Goal: Task Accomplishment & Management: Manage account settings

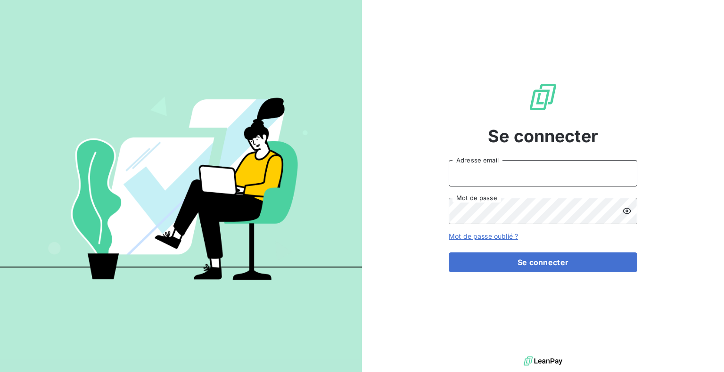
type input "[PERSON_NAME][EMAIL_ADDRESS][DOMAIN_NAME]"
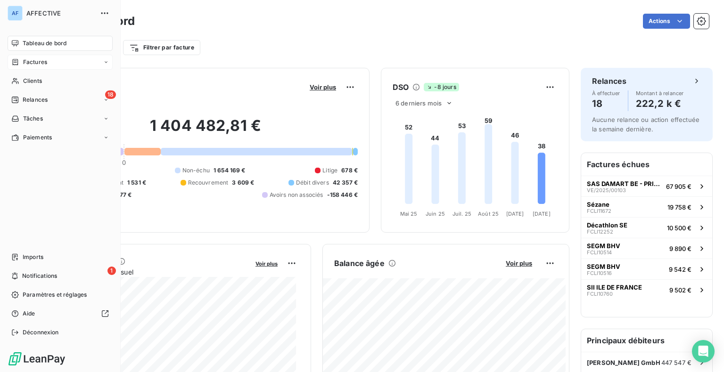
click at [32, 63] on span "Factures" at bounding box center [35, 62] width 24 height 8
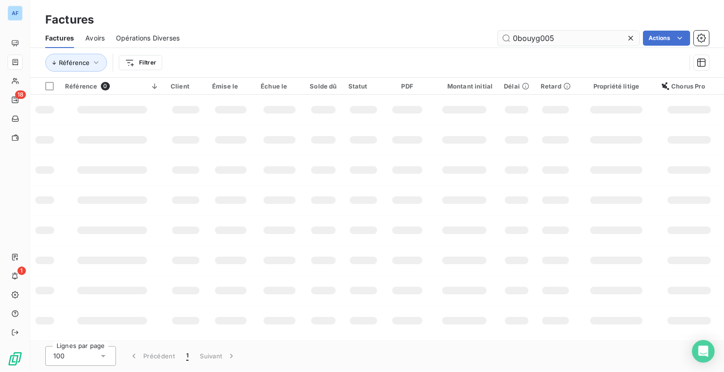
drag, startPoint x: 559, startPoint y: 39, endPoint x: 547, endPoint y: 41, distance: 12.9
click at [506, 38] on input "0bouyg005" at bounding box center [568, 38] width 141 height 15
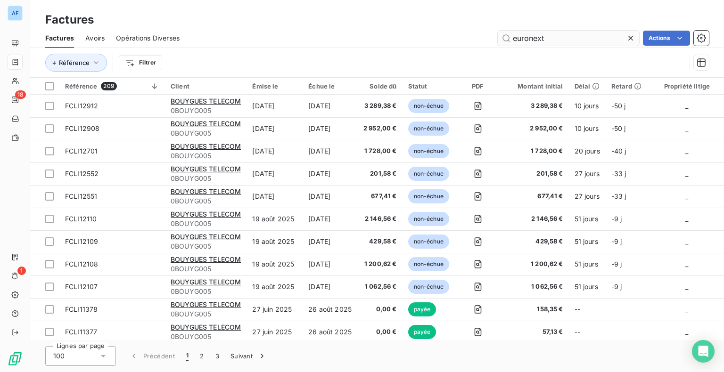
type input "euronext"
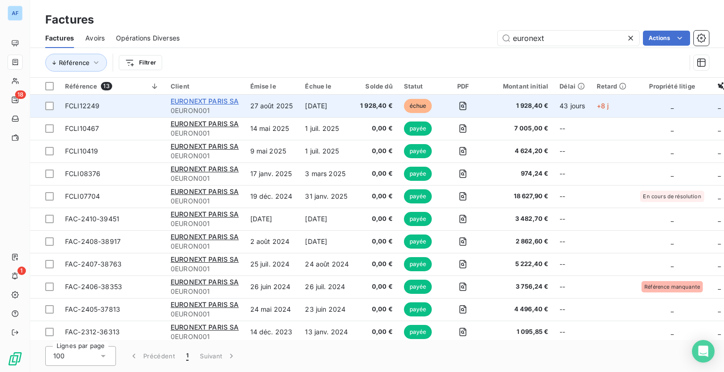
click at [191, 101] on span "EURONEXT PARIS SA" at bounding box center [205, 101] width 68 height 8
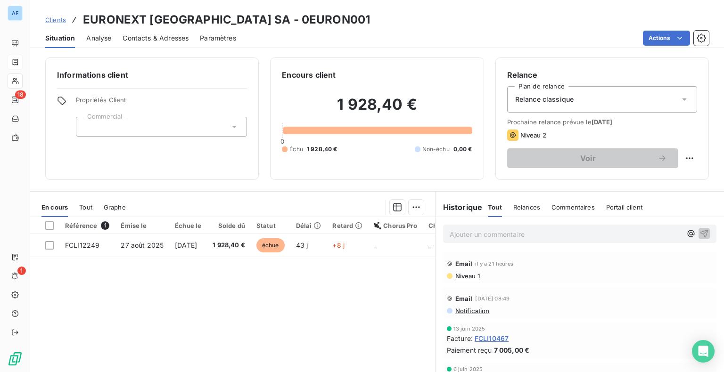
click at [165, 36] on span "Contacts & Adresses" at bounding box center [156, 37] width 66 height 9
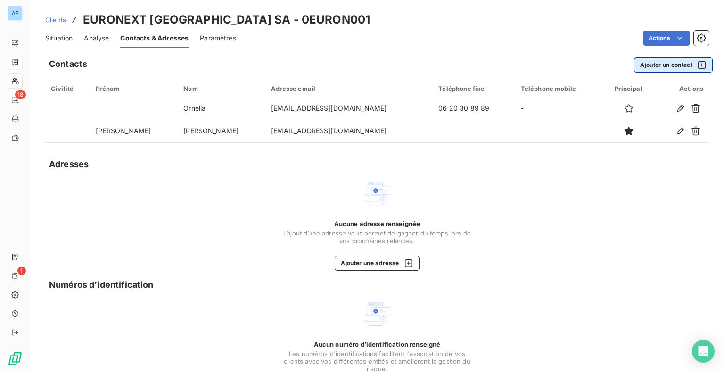
click at [661, 65] on button "Ajouter un contact" at bounding box center [673, 64] width 79 height 15
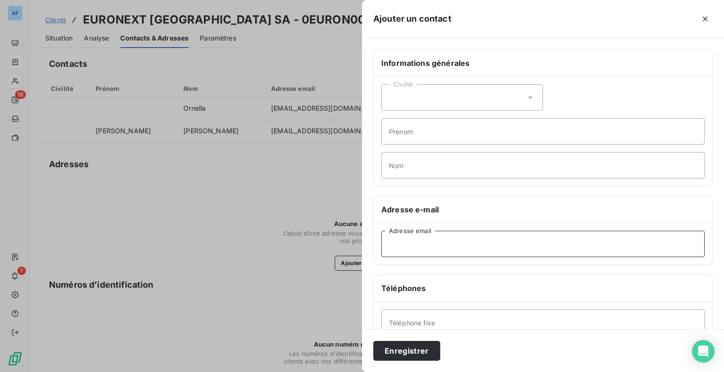
click at [443, 246] on input "Adresse email" at bounding box center [542, 244] width 323 height 26
paste input "[EMAIL_ADDRESS][DOMAIN_NAME]"
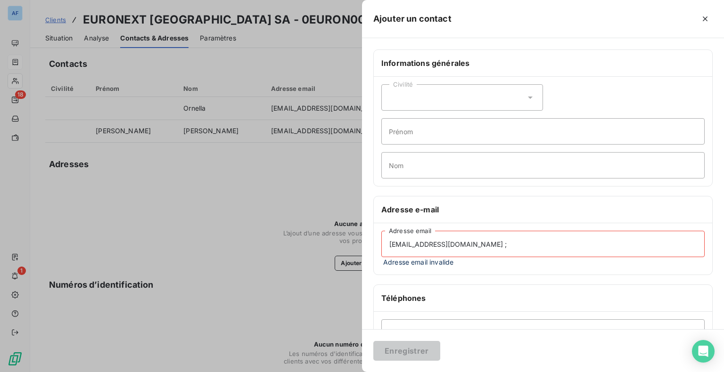
click at [564, 243] on input "[EMAIL_ADDRESS][DOMAIN_NAME] ;" at bounding box center [542, 244] width 323 height 26
paste input "[EMAIL_ADDRESS][DOMAIN_NAME]"
click at [557, 273] on div "[EMAIL_ADDRESS][DOMAIN_NAME] ; [DOMAIN_NAME][EMAIL_ADDRESS][DOMAIN_NAME] Adress…" at bounding box center [543, 248] width 338 height 51
click at [526, 265] on span "Adresse email invalide" at bounding box center [542, 262] width 323 height 10
drag, startPoint x: 492, startPoint y: 243, endPoint x: 617, endPoint y: 244, distance: 125.3
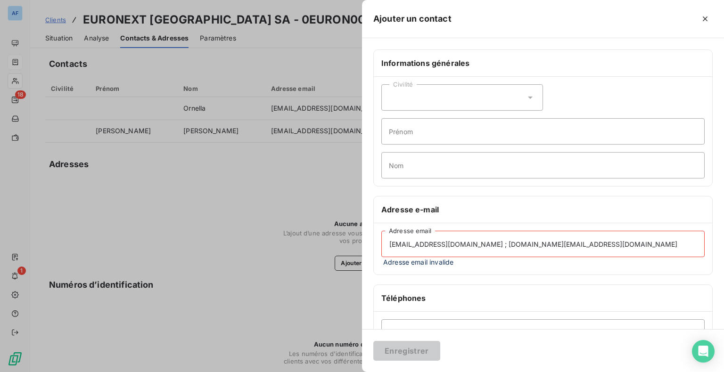
click at [617, 244] on input "[EMAIL_ADDRESS][DOMAIN_NAME] ; [DOMAIN_NAME][EMAIL_ADDRESS][DOMAIN_NAME]" at bounding box center [542, 244] width 323 height 26
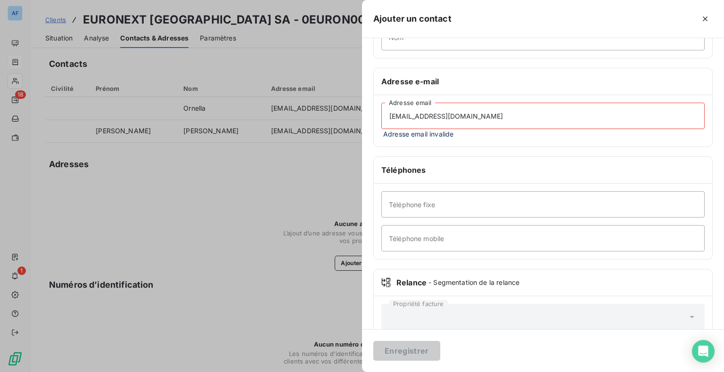
scroll to position [147, 0]
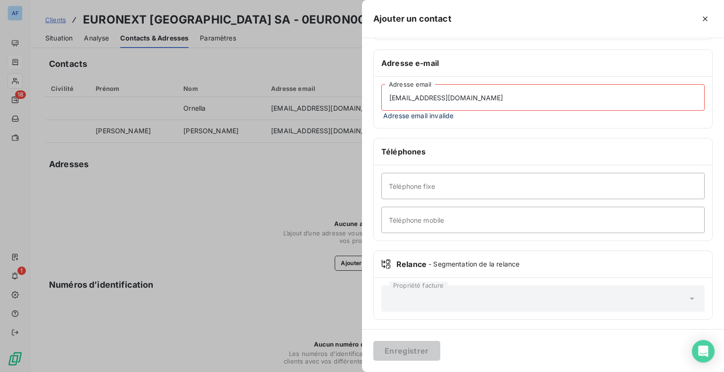
type input "[EMAIL_ADDRESS][DOMAIN_NAME]"
click at [687, 302] on icon at bounding box center [691, 298] width 9 height 9
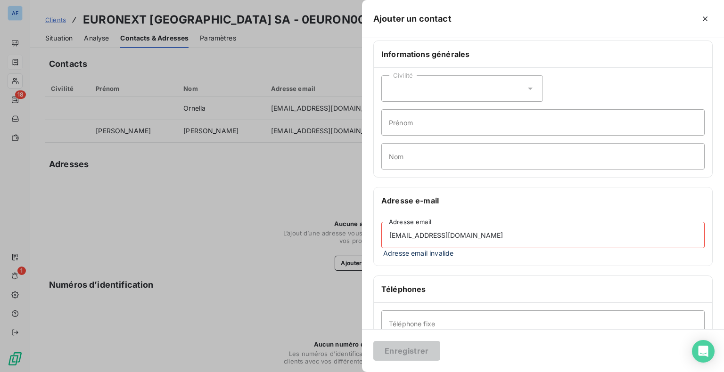
scroll to position [0, 0]
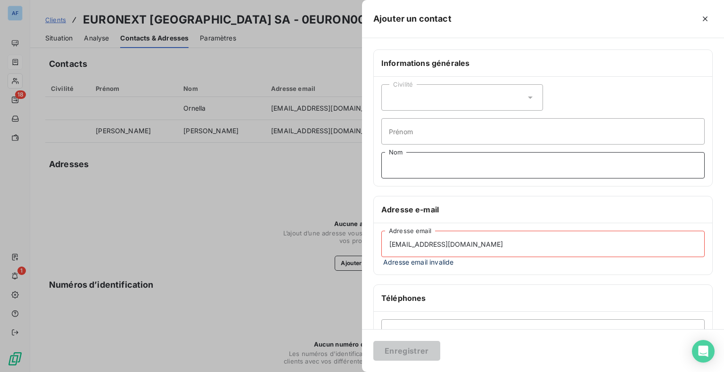
click at [425, 159] on input "Nom" at bounding box center [542, 165] width 323 height 26
type input "Relance Compta"
click at [532, 253] on input "[EMAIL_ADDRESS][DOMAIN_NAME]" at bounding box center [542, 244] width 323 height 26
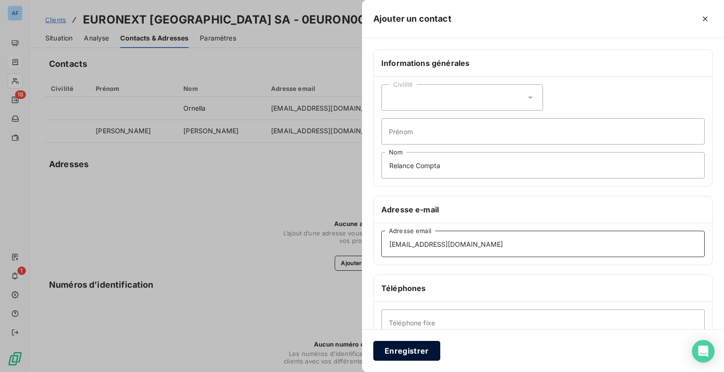
type input "[EMAIL_ADDRESS][DOMAIN_NAME]"
click at [407, 352] on button "Enregistrer" at bounding box center [406, 351] width 67 height 20
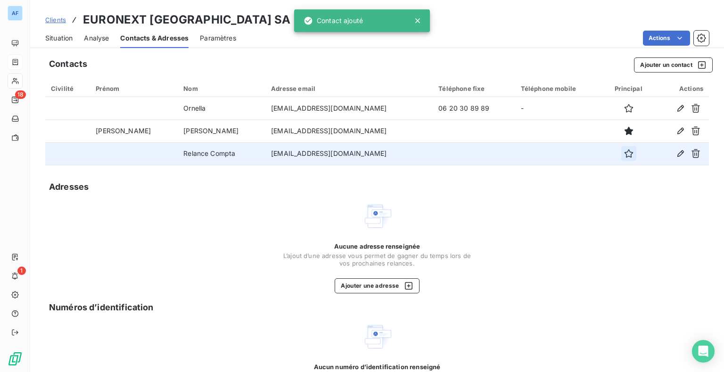
click at [624, 152] on icon "button" at bounding box center [628, 153] width 9 height 9
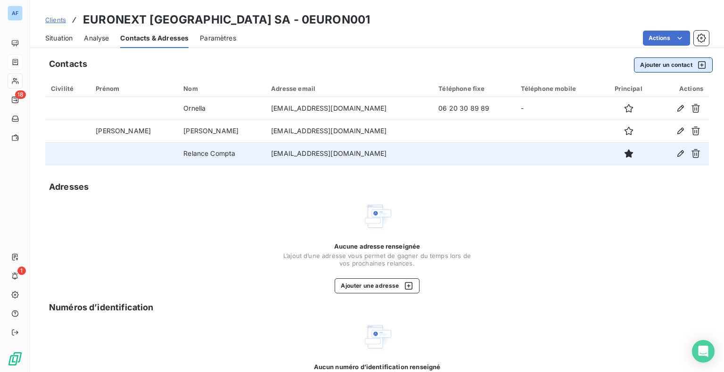
click at [657, 66] on button "Ajouter un contact" at bounding box center [673, 64] width 79 height 15
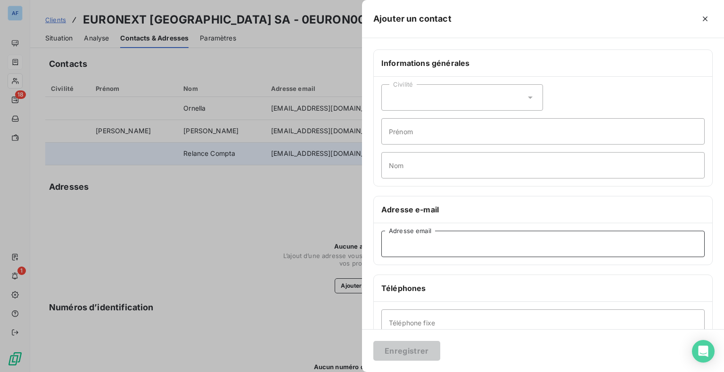
click at [495, 251] on input "Adresse email" at bounding box center [542, 244] width 323 height 26
paste input "[EMAIL_ADDRESS][DOMAIN_NAME]"
type input "[EMAIL_ADDRESS][DOMAIN_NAME]"
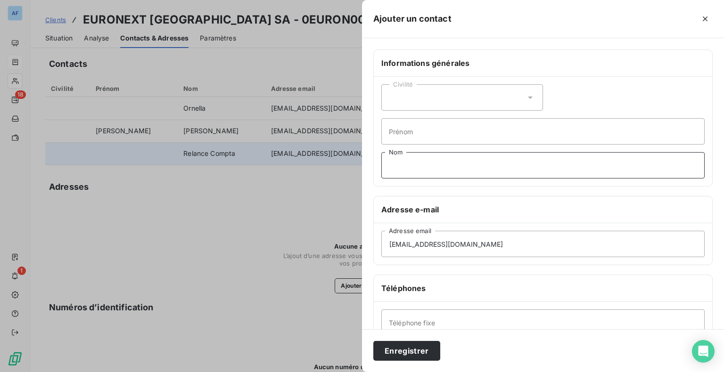
click at [433, 162] on input "Nom" at bounding box center [542, 165] width 323 height 26
type input "Relance Compta 2"
click at [409, 352] on button "Enregistrer" at bounding box center [406, 351] width 67 height 20
